Goal: Complete application form

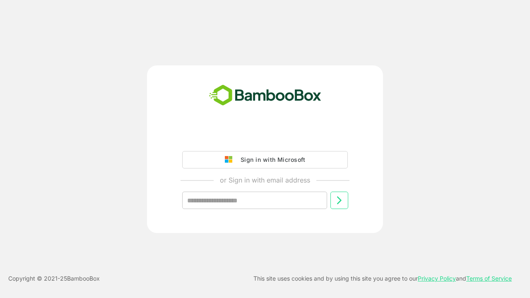
type input "**********"
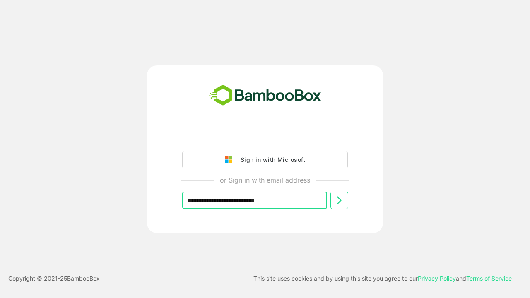
click at [339, 201] on icon at bounding box center [339, 201] width 10 height 10
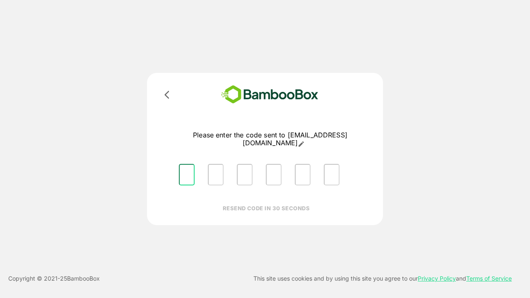
type input "*"
